Goal: Transaction & Acquisition: Purchase product/service

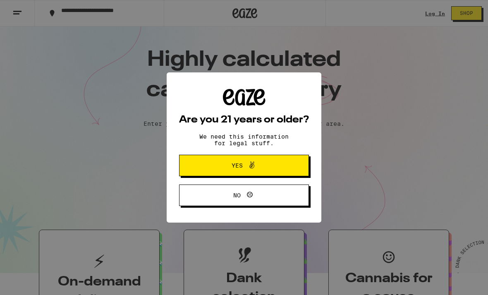
click at [255, 167] on icon at bounding box center [252, 165] width 10 height 10
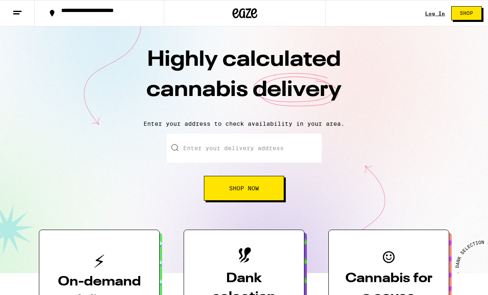
click at [103, 14] on div "**********" at bounding box center [104, 13] width 94 height 12
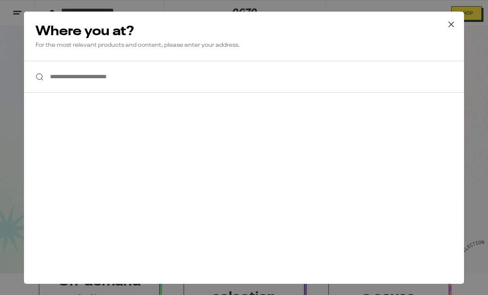
click at [77, 84] on input "**********" at bounding box center [244, 77] width 440 height 32
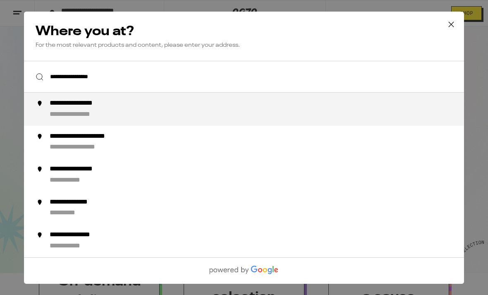
click at [79, 117] on div "**********" at bounding box center [84, 114] width 68 height 9
type input "**********"
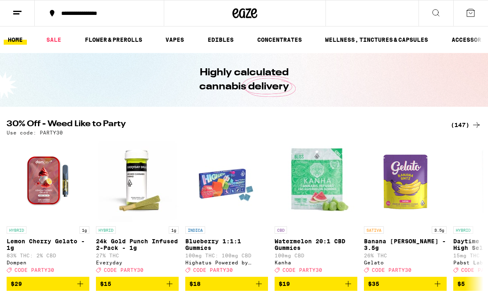
click at [91, 13] on div "**********" at bounding box center [104, 13] width 94 height 6
click at [437, 13] on icon at bounding box center [436, 13] width 10 height 10
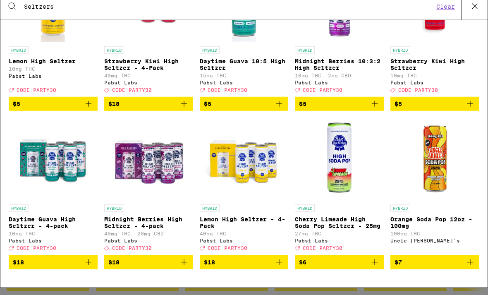
scroll to position [117, 0]
click at [57, 266] on span "$18" at bounding box center [53, 269] width 81 height 10
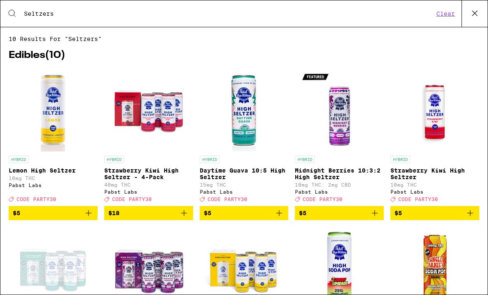
scroll to position [0, 0]
click at [149, 218] on span "$18" at bounding box center [148, 213] width 81 height 10
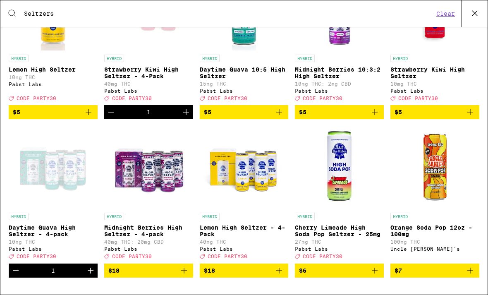
scroll to position [101, 0]
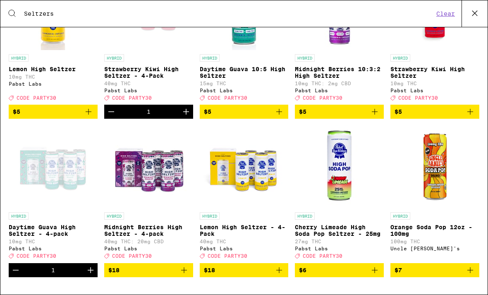
click at [93, 275] on icon "Increment" at bounding box center [91, 270] width 10 height 10
click at [185, 117] on icon "Increment" at bounding box center [186, 112] width 10 height 10
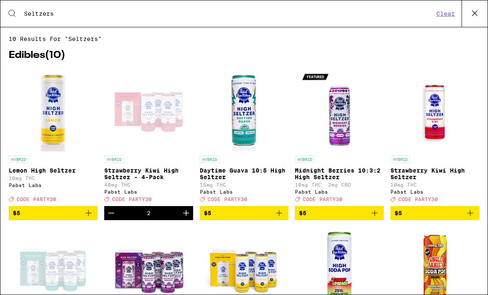
scroll to position [0, 0]
click at [76, 16] on input "Seltzers" at bounding box center [229, 13] width 410 height 7
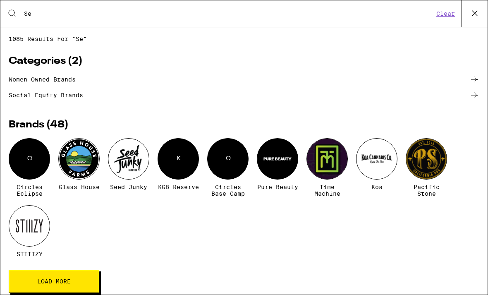
type input "S"
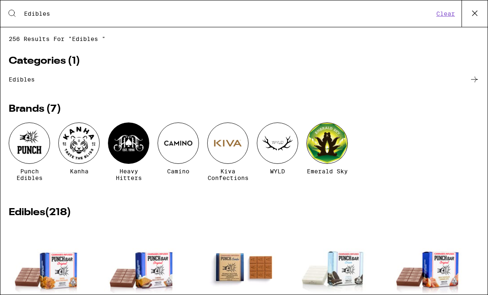
type input "Edibles"
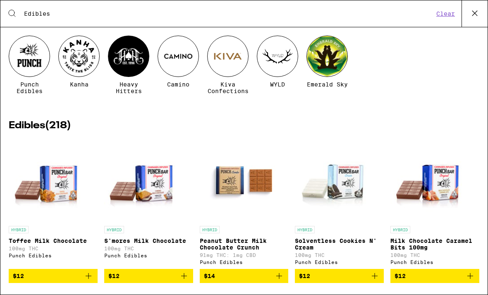
scroll to position [86, 0]
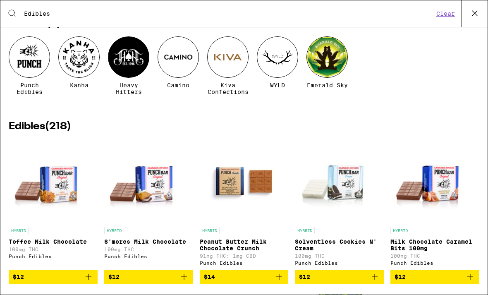
click at [179, 59] on div at bounding box center [178, 56] width 41 height 41
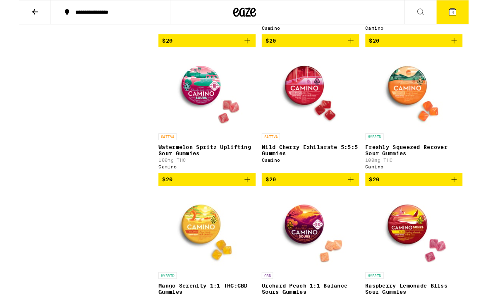
scroll to position [508, 0]
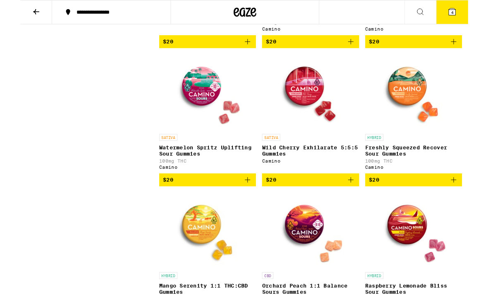
click at [224, 201] on span "$20" at bounding box center [203, 196] width 97 height 10
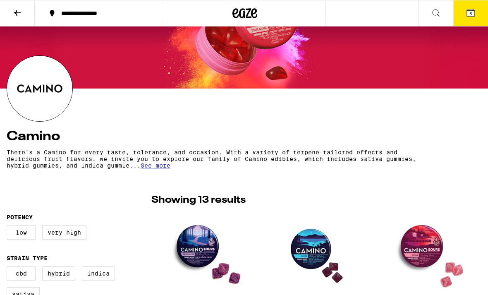
scroll to position [55, 0]
click at [435, 16] on icon at bounding box center [436, 13] width 10 height 10
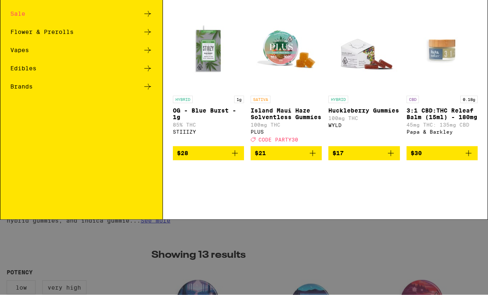
scroll to position [0, 0]
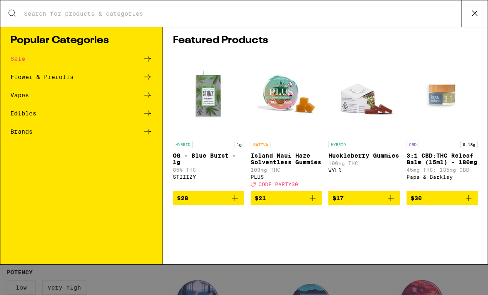
click at [103, 12] on input "Search for Products" at bounding box center [243, 13] width 438 height 7
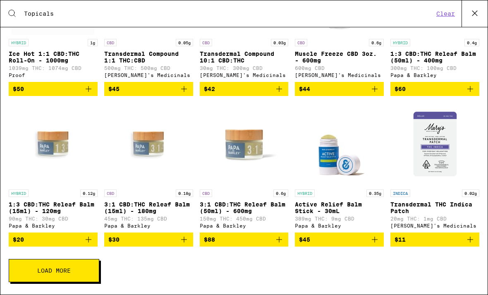
scroll to position [129, 0]
type input "Topicals"
click at [78, 271] on button "Load More" at bounding box center [54, 270] width 91 height 23
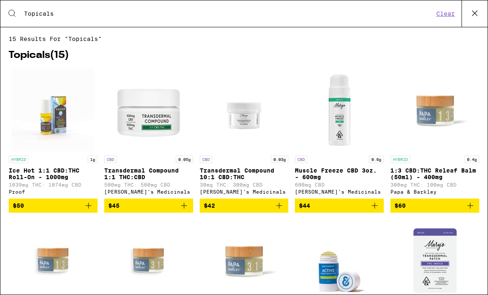
scroll to position [0, 0]
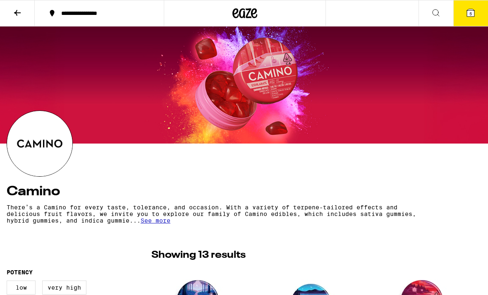
click at [473, 17] on icon at bounding box center [471, 13] width 10 height 10
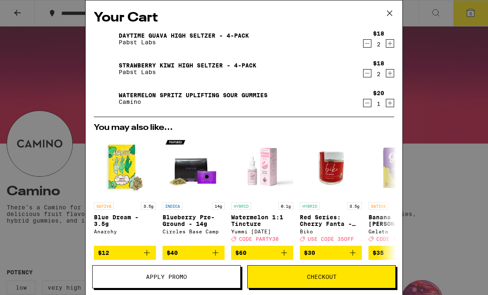
click at [321, 277] on span "Checkout" at bounding box center [322, 277] width 30 height 6
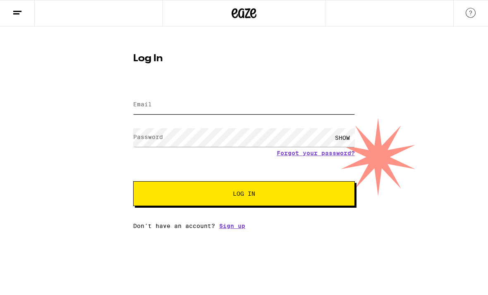
click at [179, 105] on input "Email" at bounding box center [244, 104] width 222 height 19
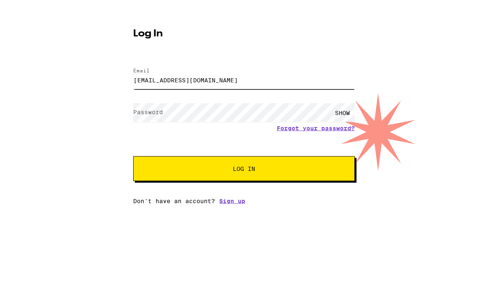
type input "sfyffe07@gmail.com"
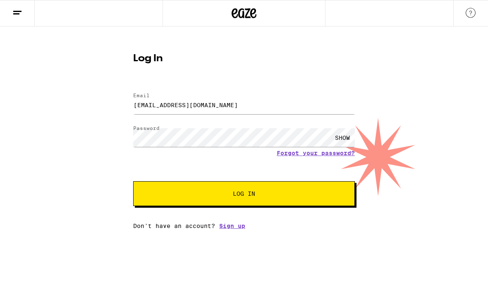
click at [253, 200] on button "Log In" at bounding box center [244, 193] width 222 height 25
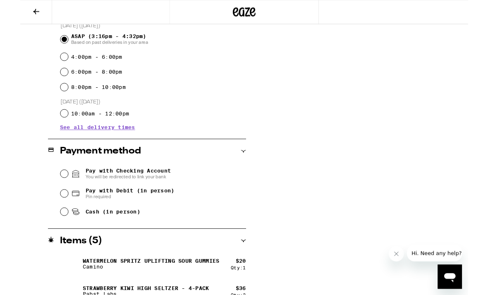
scroll to position [235, 0]
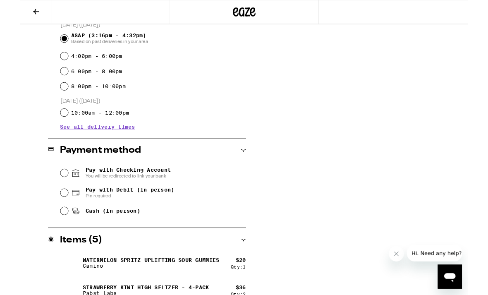
click at [50, 234] on input "Cash (in person)" at bounding box center [48, 230] width 8 height 8
radio input "true"
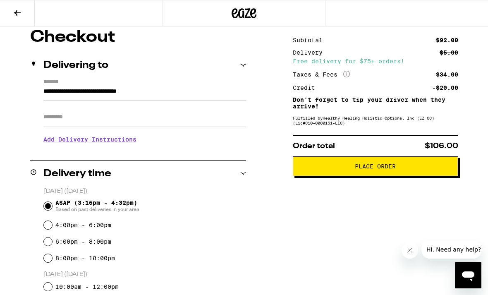
scroll to position [68, 0]
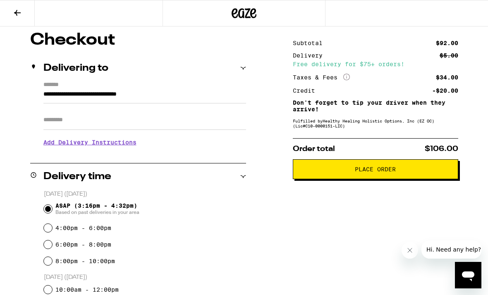
click at [370, 172] on span "Place Order" at bounding box center [375, 169] width 41 height 6
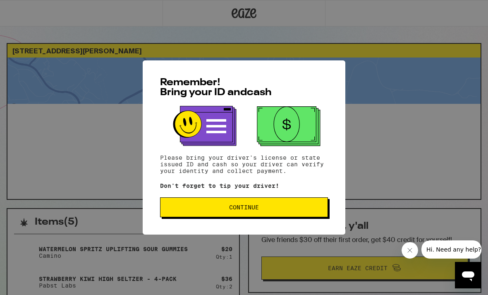
click at [244, 217] on button "Continue" at bounding box center [244, 207] width 168 height 20
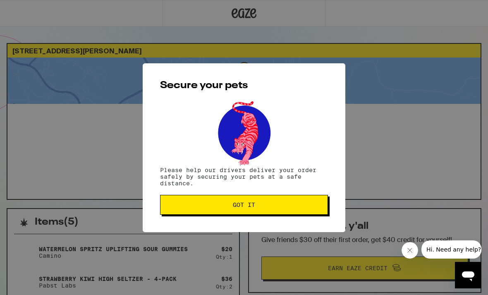
click at [247, 208] on span "Got it" at bounding box center [244, 205] width 22 height 6
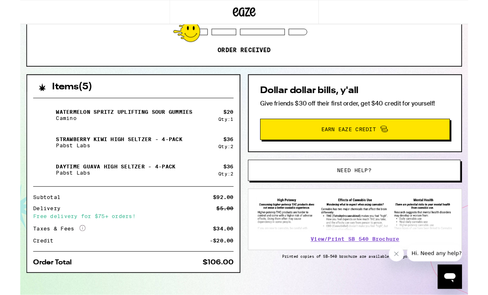
scroll to position [138, 0]
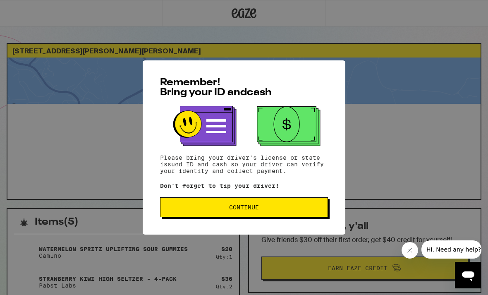
click at [248, 215] on button "Continue" at bounding box center [244, 207] width 168 height 20
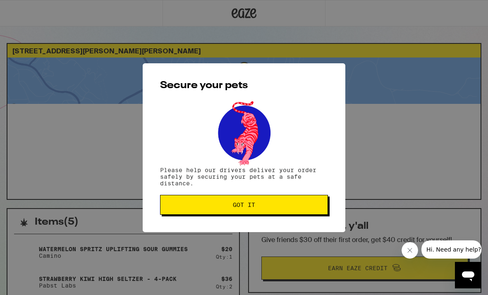
click at [246, 205] on span "Got it" at bounding box center [244, 205] width 22 height 6
